Goal: Information Seeking & Learning: Understand process/instructions

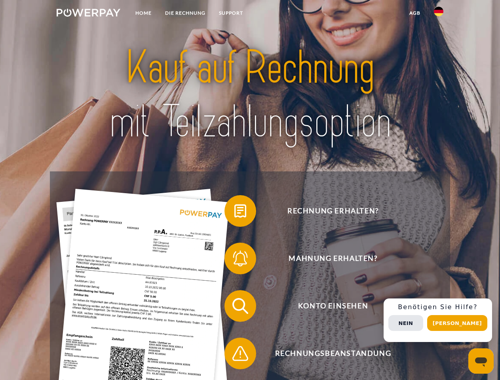
click at [88, 14] on img at bounding box center [89, 13] width 64 height 8
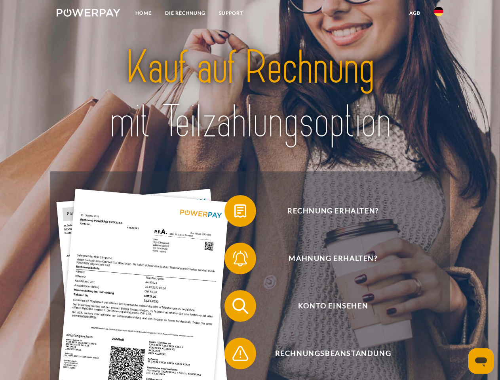
click at [439, 14] on img at bounding box center [439, 12] width 10 height 10
click at [414, 13] on link "agb" at bounding box center [415, 13] width 25 height 14
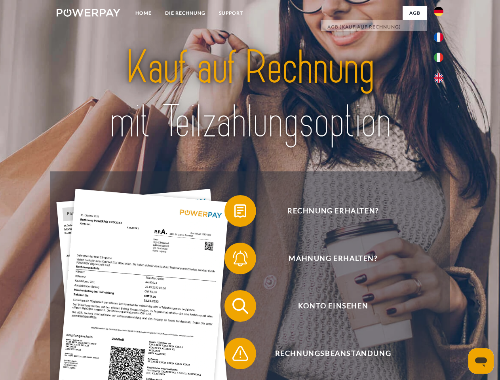
click at [234, 213] on span at bounding box center [229, 211] width 40 height 40
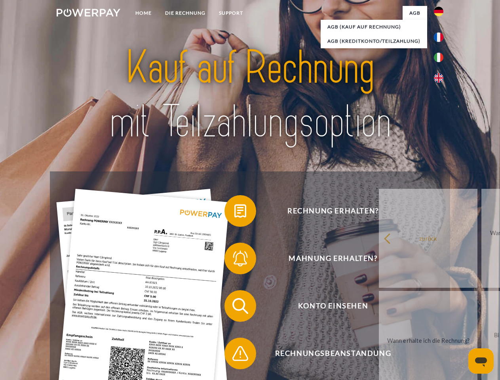
click at [234, 260] on span at bounding box center [229, 259] width 40 height 40
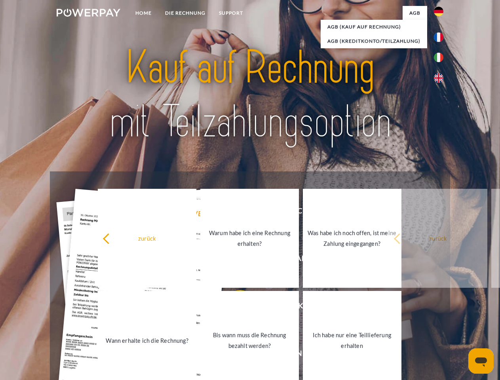
click at [234, 308] on link "Bis wann muss die Rechnung bezahlt werden?" at bounding box center [249, 340] width 99 height 99
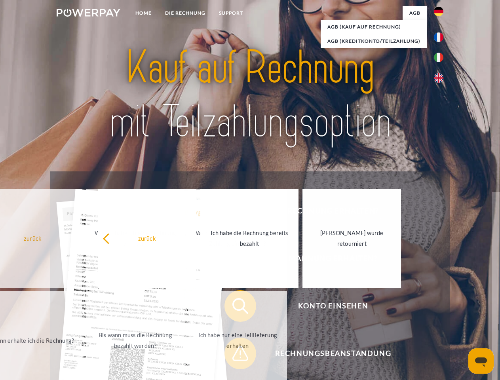
click at [234, 355] on span at bounding box center [229, 354] width 40 height 40
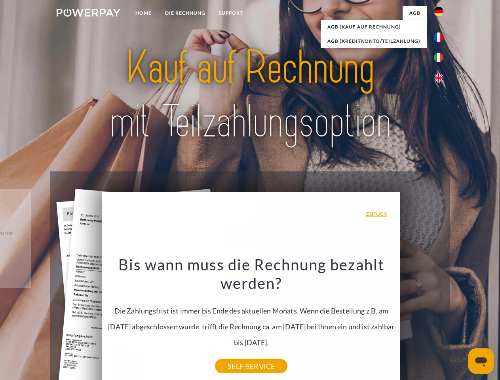
click at [441, 320] on div "Rechnung erhalten? Mahnung erhalten? Konto einsehen" at bounding box center [250, 329] width 400 height 317
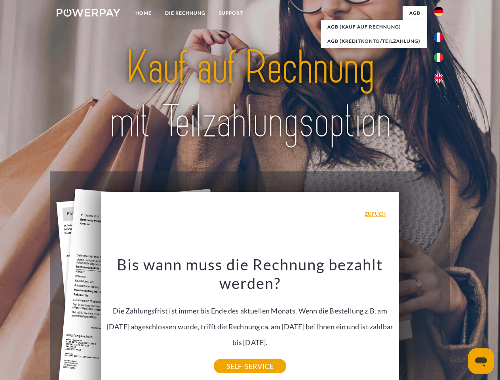
click at [421, 322] on span "Konto einsehen" at bounding box center [333, 306] width 194 height 32
click at [460, 323] on header "Home DIE RECHNUNG SUPPORT" at bounding box center [250, 273] width 500 height 547
